Goal: Task Accomplishment & Management: Manage account settings

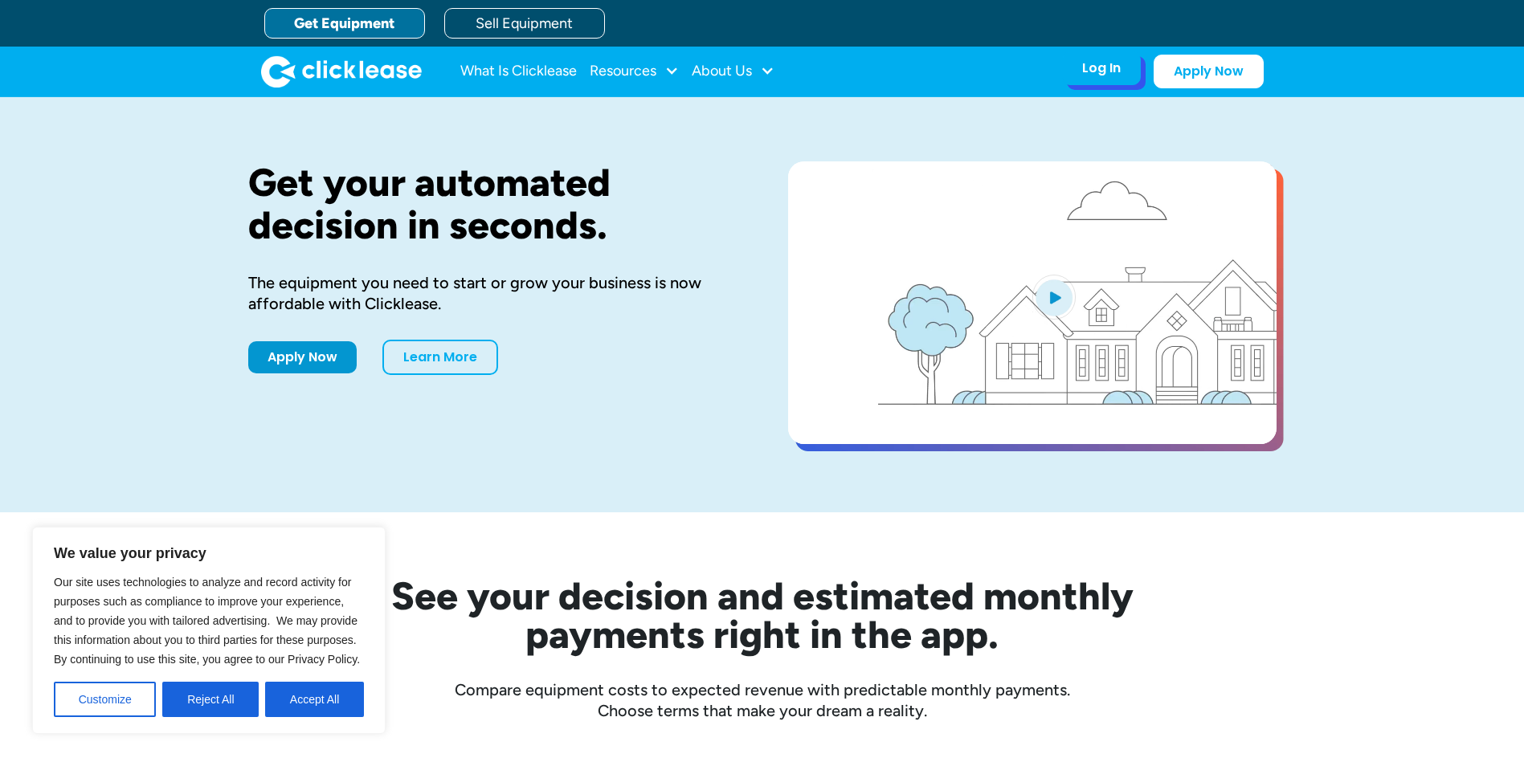
click at [1092, 70] on div "Log In" at bounding box center [1101, 68] width 39 height 16
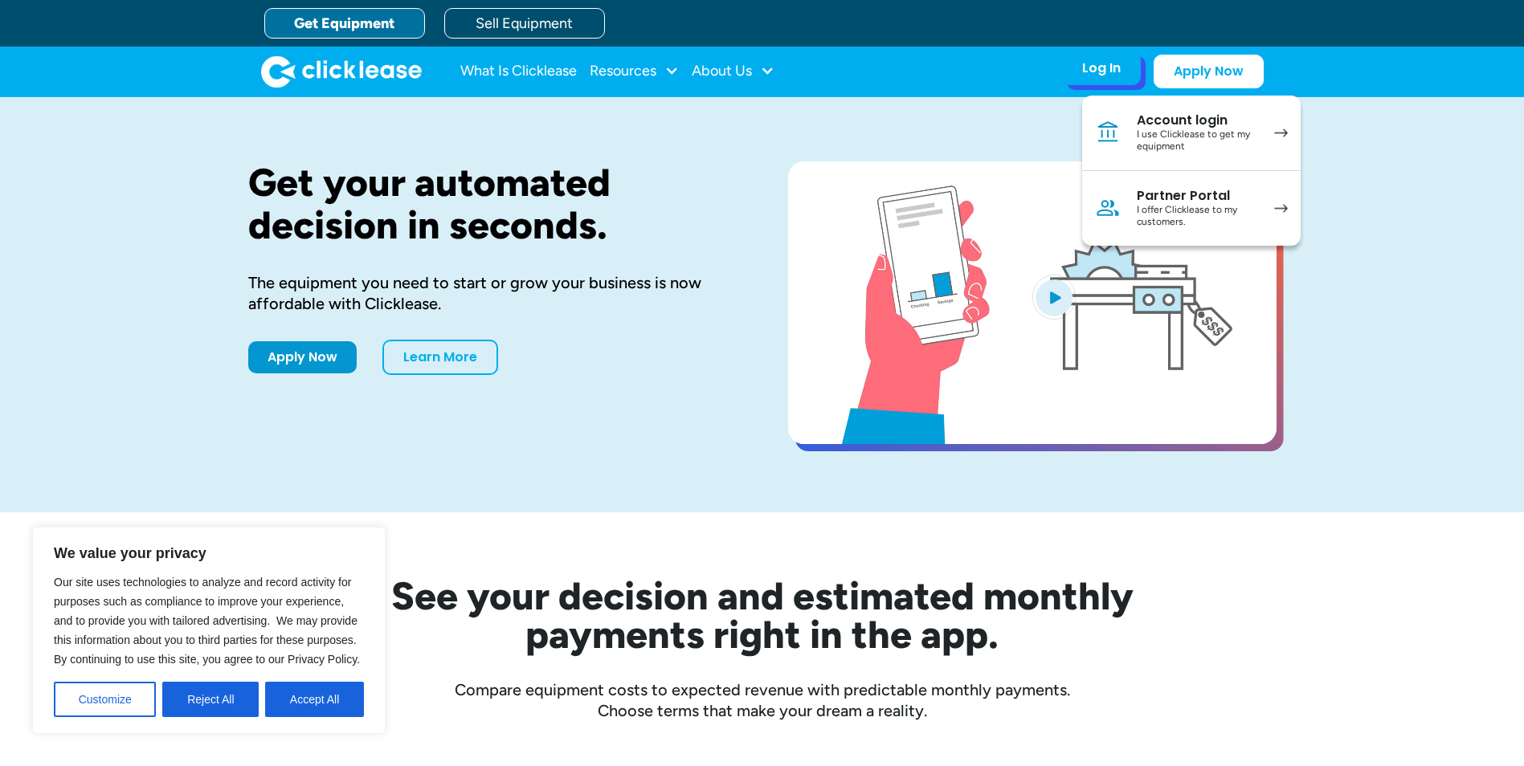
click at [1171, 217] on div "I offer Clicklease to my customers." at bounding box center [1197, 216] width 121 height 25
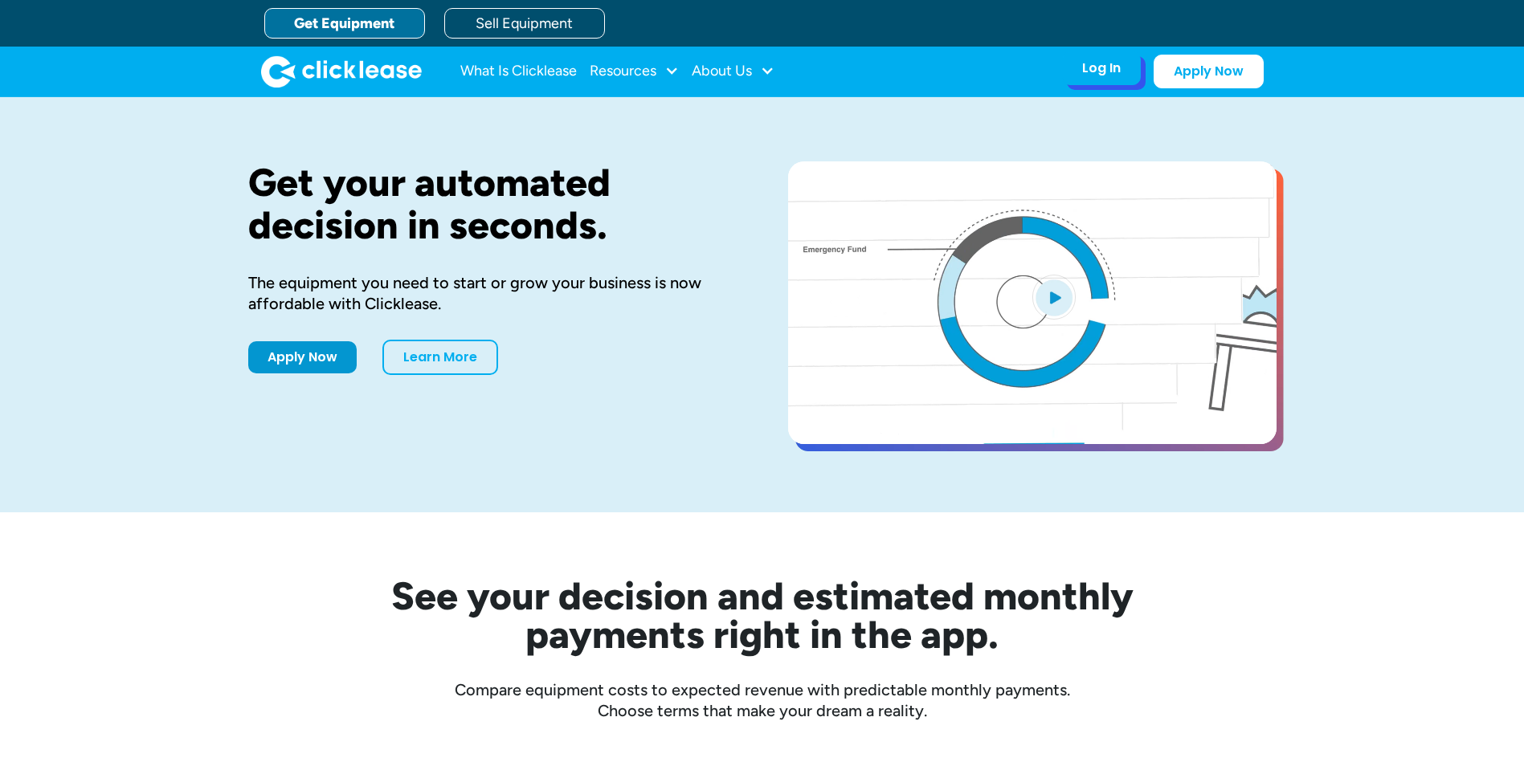
click at [1110, 63] on div "Log In" at bounding box center [1101, 68] width 39 height 16
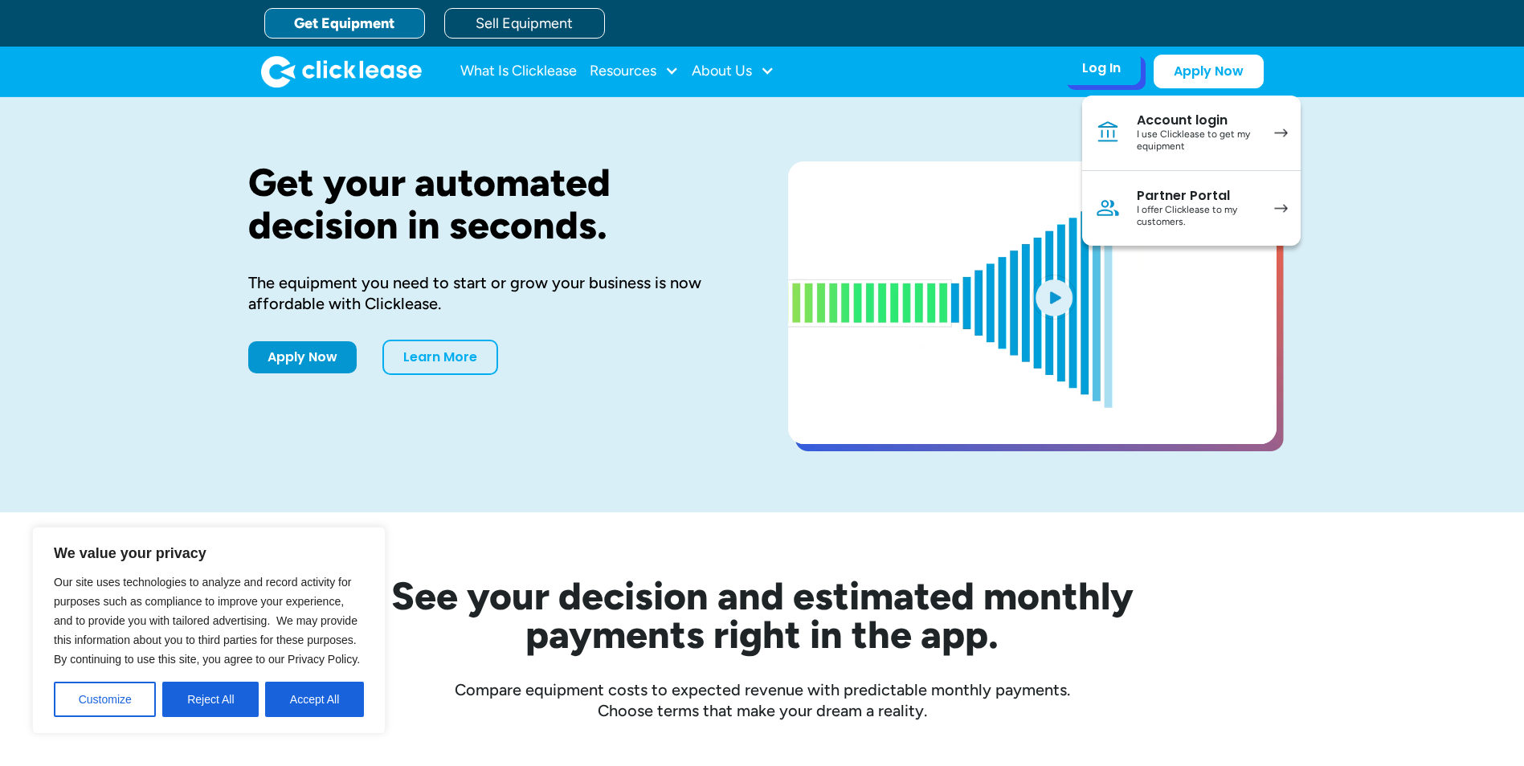
click at [1200, 210] on div "I offer Clicklease to my customers." at bounding box center [1197, 216] width 121 height 25
